Goal: Navigation & Orientation: Find specific page/section

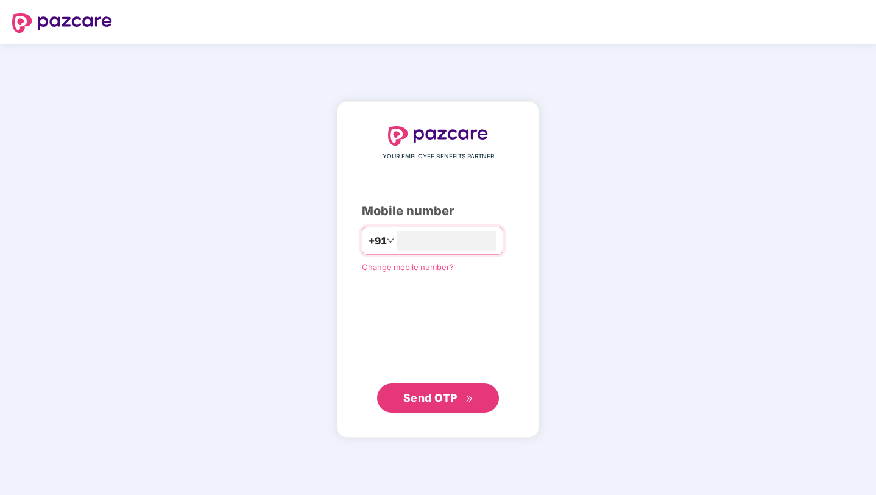
type input "**********"
click at [439, 406] on button "Send OTP" at bounding box center [438, 397] width 122 height 29
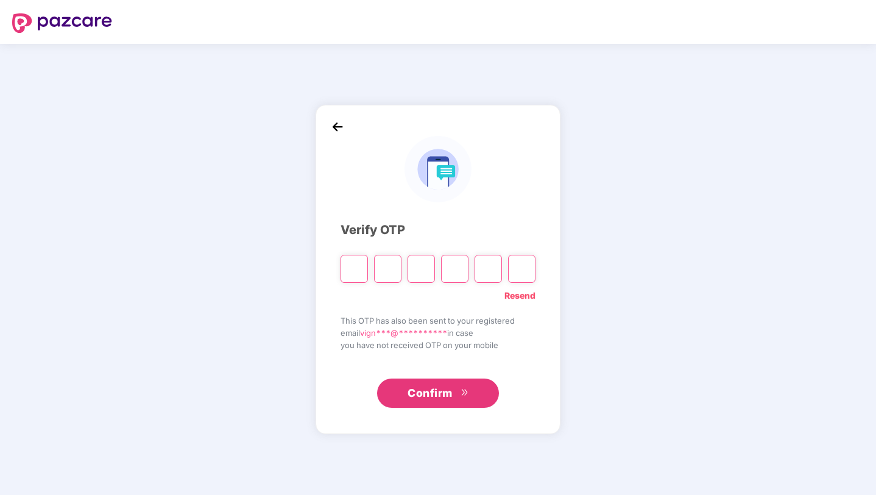
type input "*"
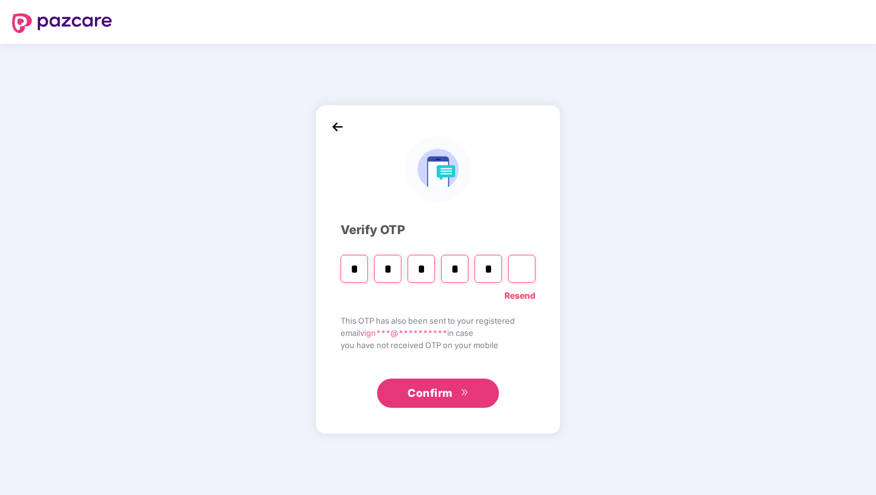
type input "*"
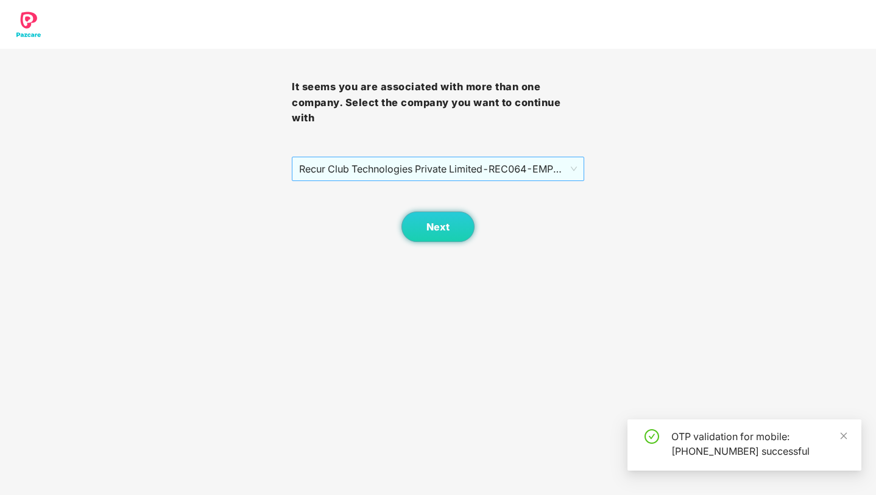
click at [461, 163] on span "Recur Club Technologies Private Limited - REC064 - EMPLOYEE" at bounding box center [437, 168] width 277 height 23
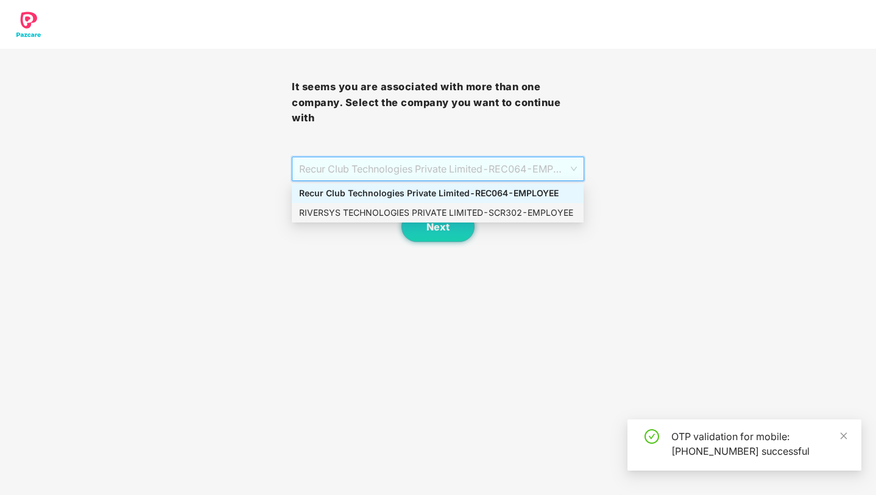
click at [439, 206] on div "RIVERSYS TECHNOLOGIES PRIVATE LIMITED - SCR302 - EMPLOYEE" at bounding box center [437, 212] width 277 height 13
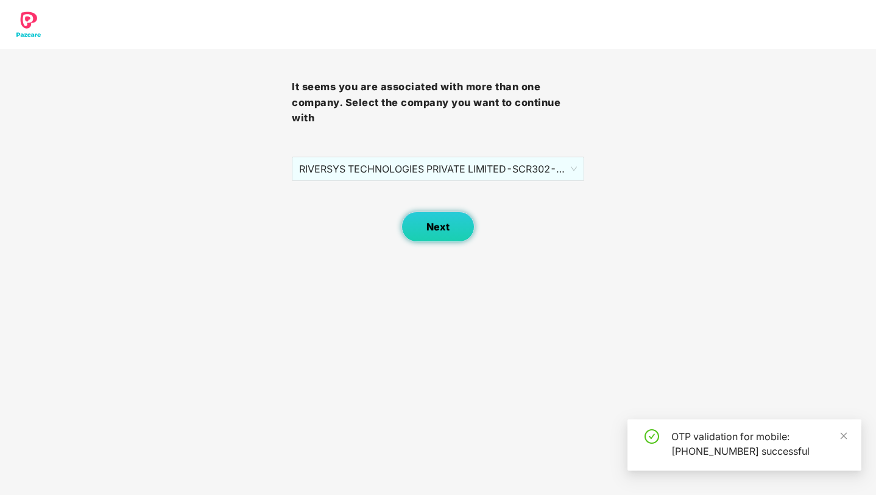
click at [436, 226] on span "Next" at bounding box center [437, 227] width 23 height 12
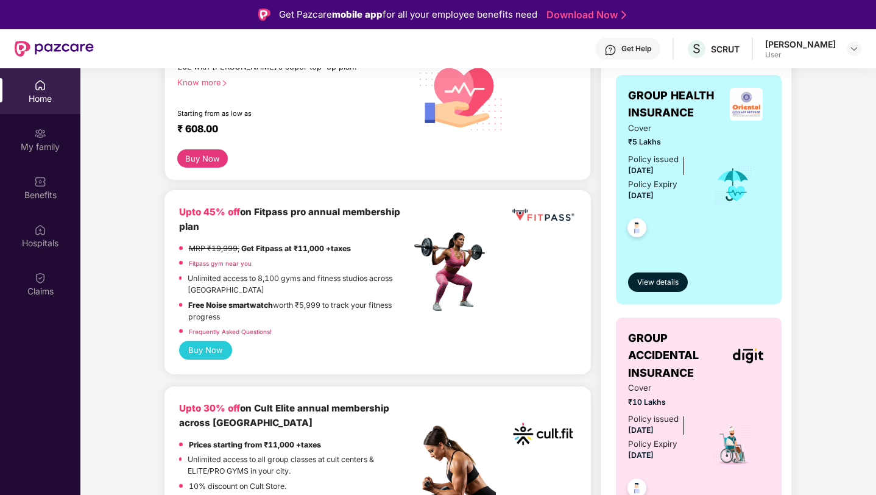
scroll to position [201, 0]
click at [213, 263] on link "Fitpass gym near you" at bounding box center [220, 262] width 63 height 7
